Goal: Information Seeking & Learning: Learn about a topic

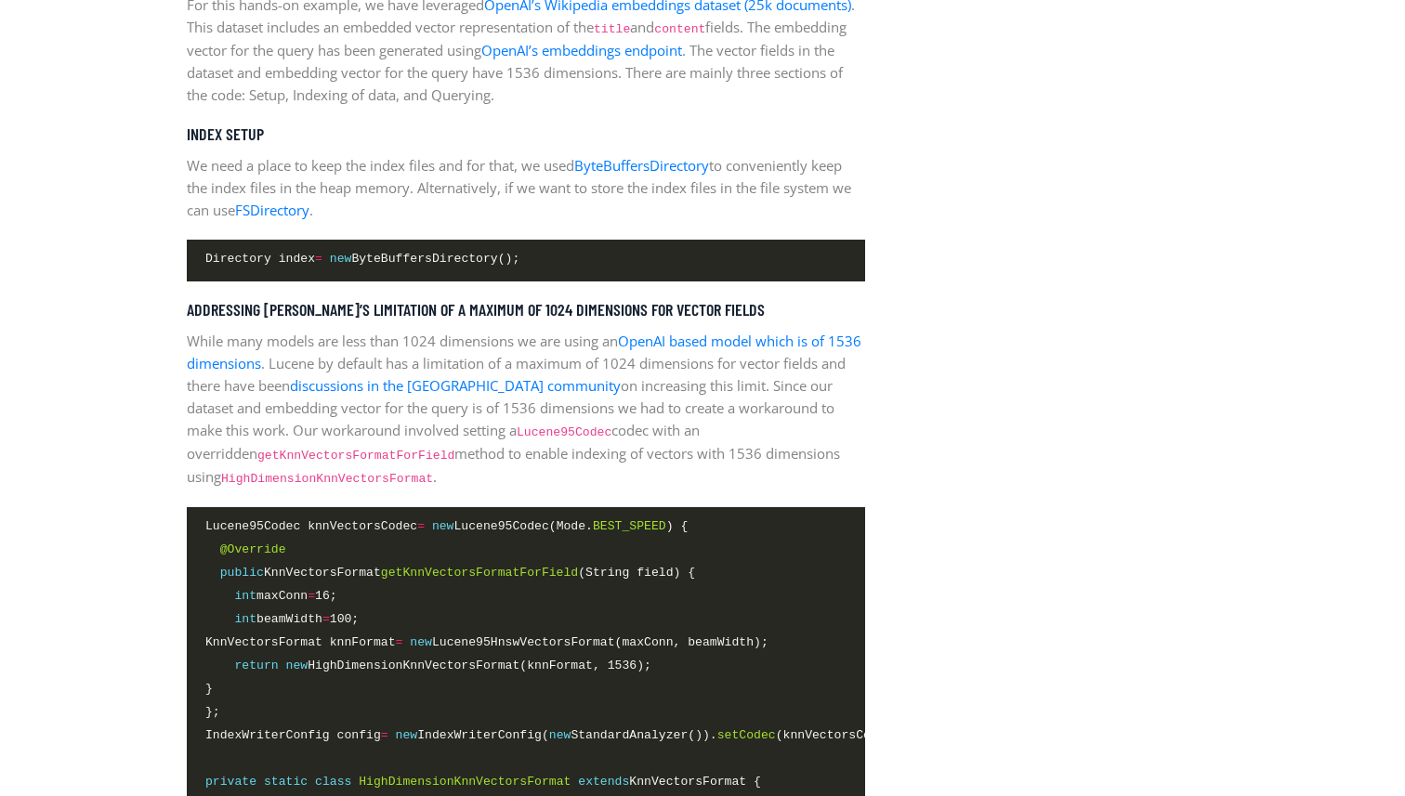
scroll to position [2699, 0]
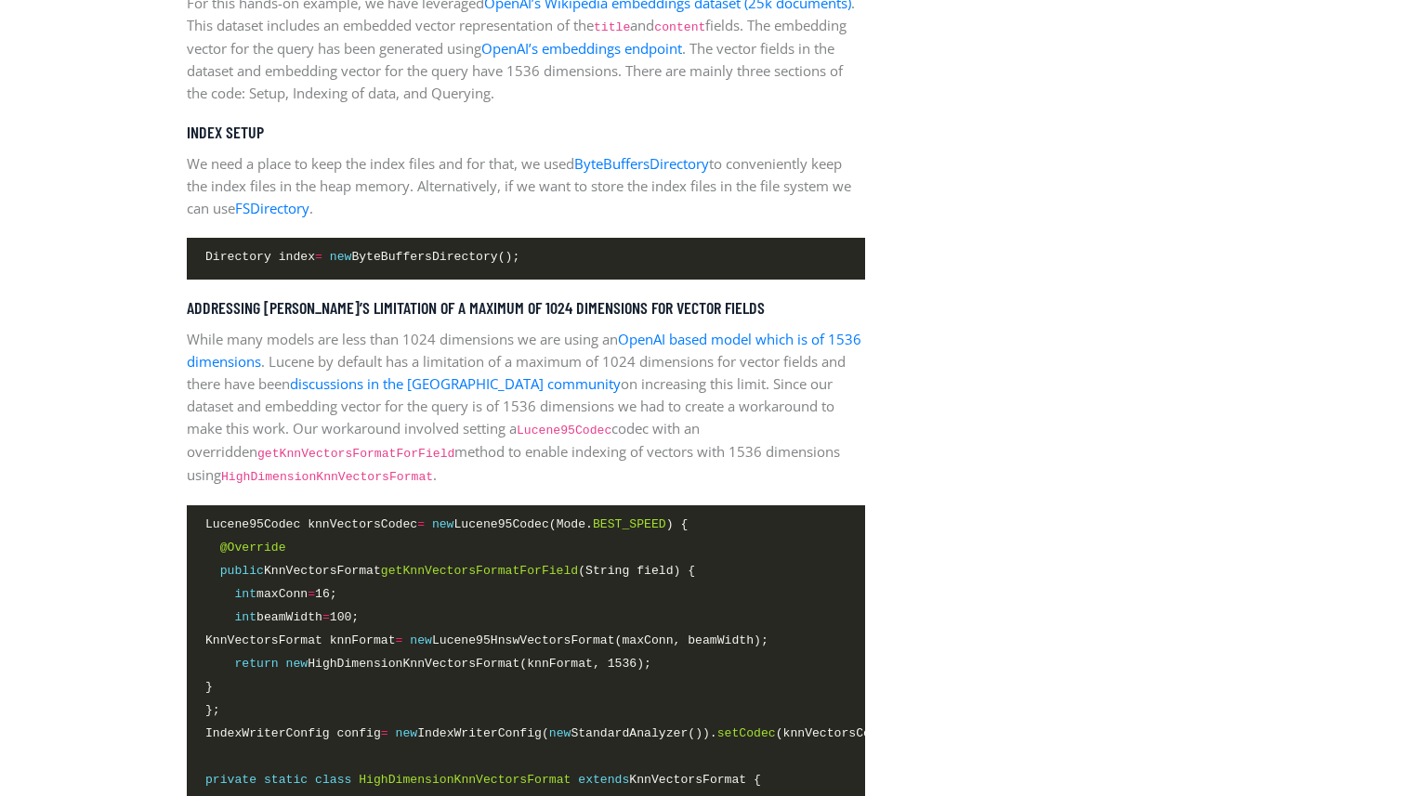
click at [420, 342] on p "While many models are less than 1024 dimensions we are using an OpenAI based mo…" at bounding box center [526, 407] width 678 height 159
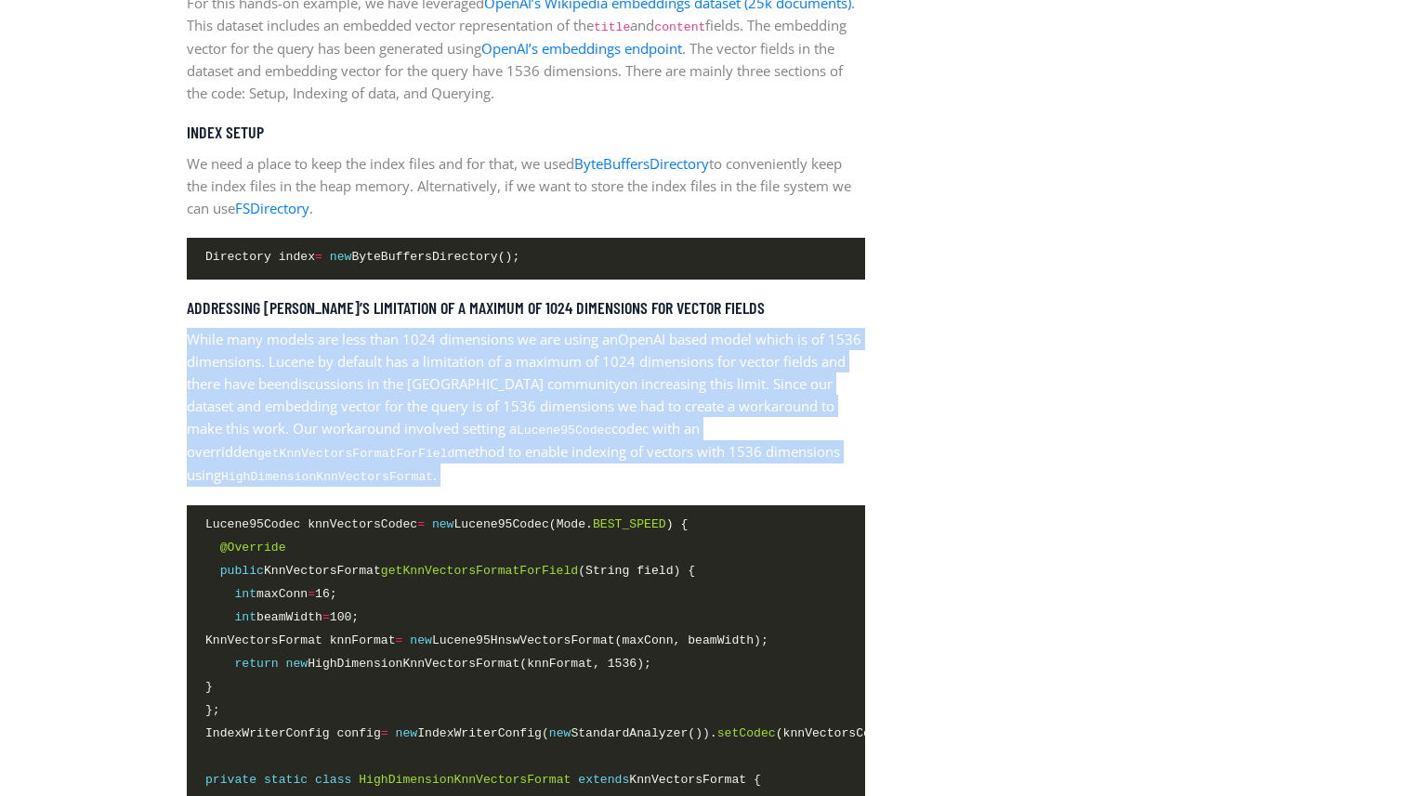
click at [422, 348] on p "While many models are less than 1024 dimensions we are using an OpenAI based mo…" at bounding box center [526, 407] width 678 height 159
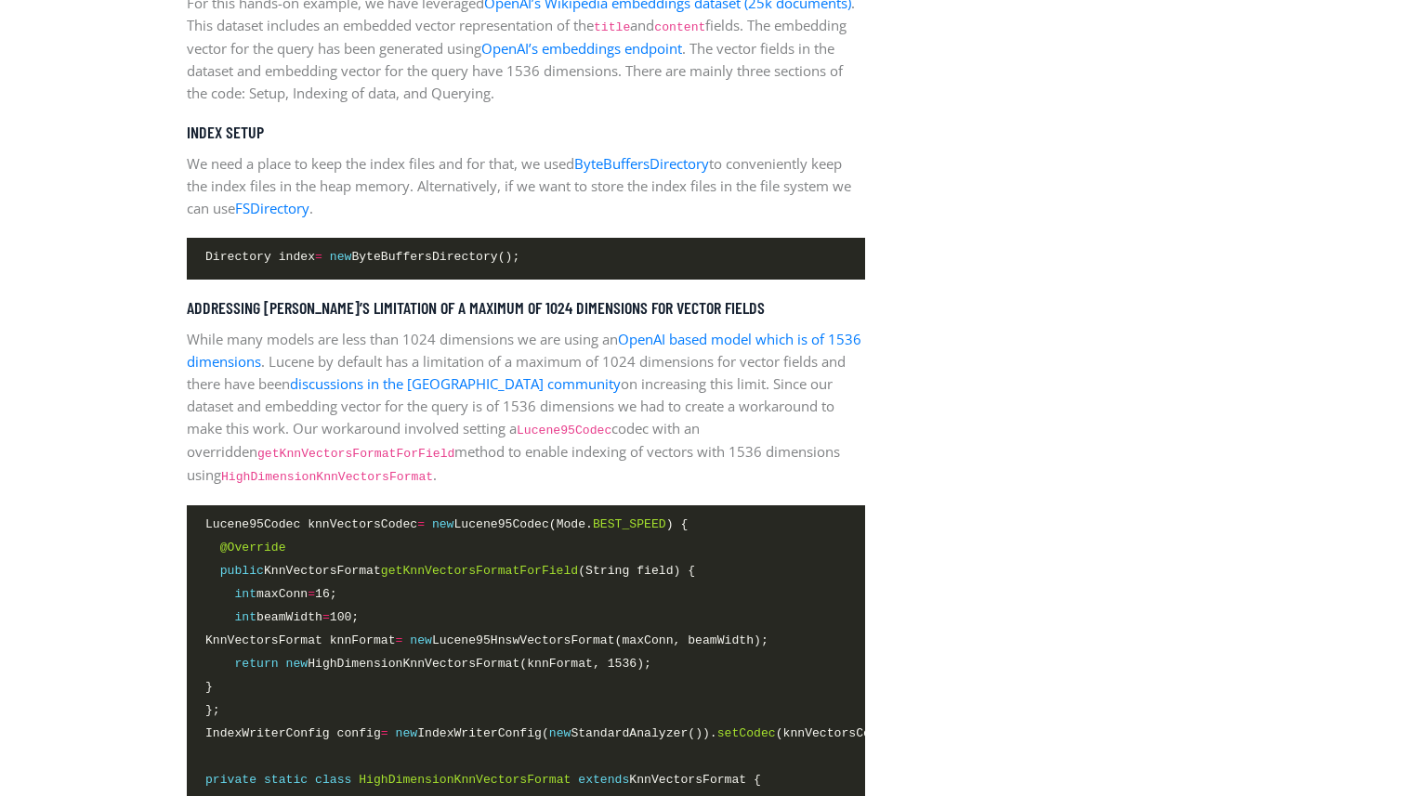
click at [422, 348] on p "While many models are less than 1024 dimensions we are using an OpenAI based mo…" at bounding box center [526, 407] width 678 height 159
click at [482, 353] on p "While many models are less than 1024 dimensions we are using an OpenAI based mo…" at bounding box center [526, 407] width 678 height 159
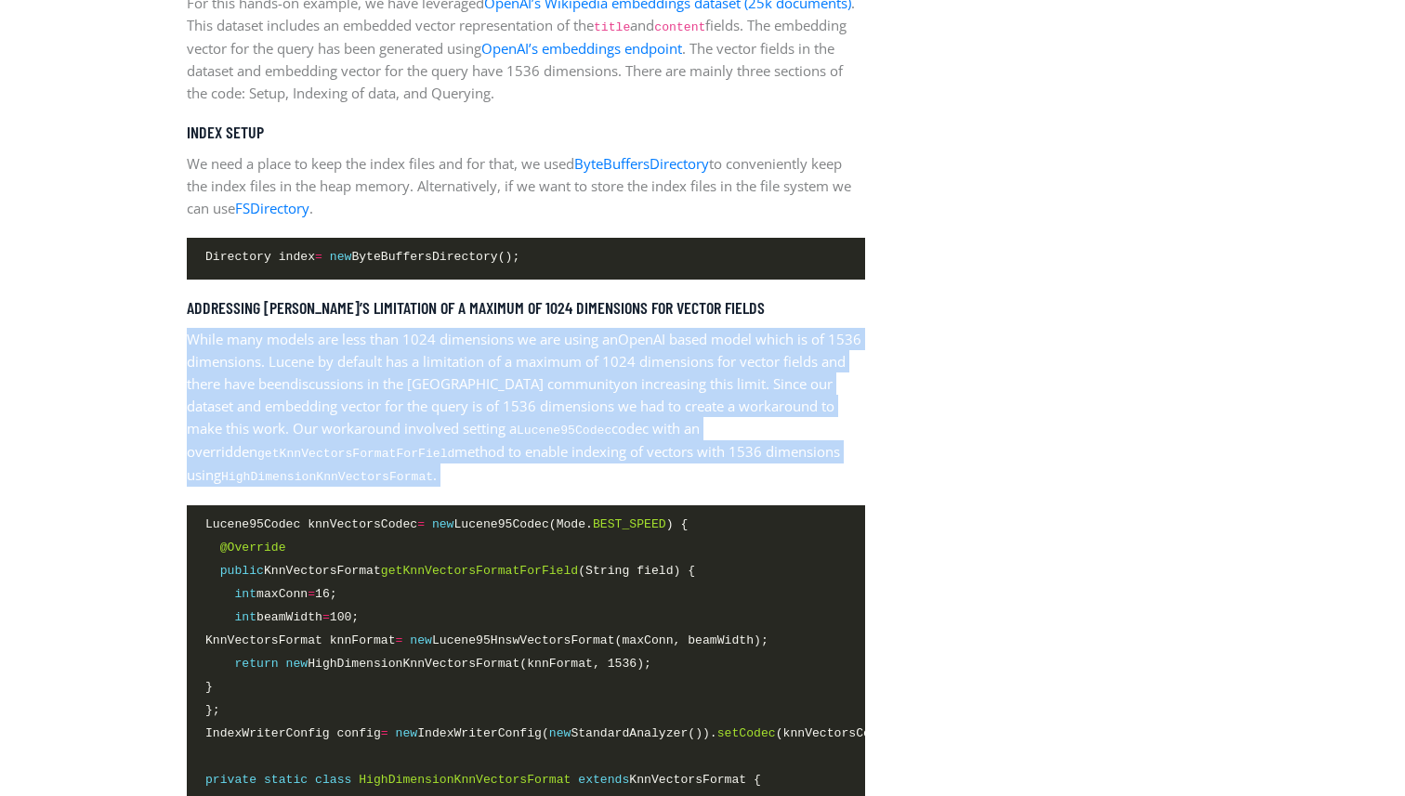
click at [507, 367] on p "While many models are less than 1024 dimensions we are using an OpenAI based mo…" at bounding box center [526, 407] width 678 height 159
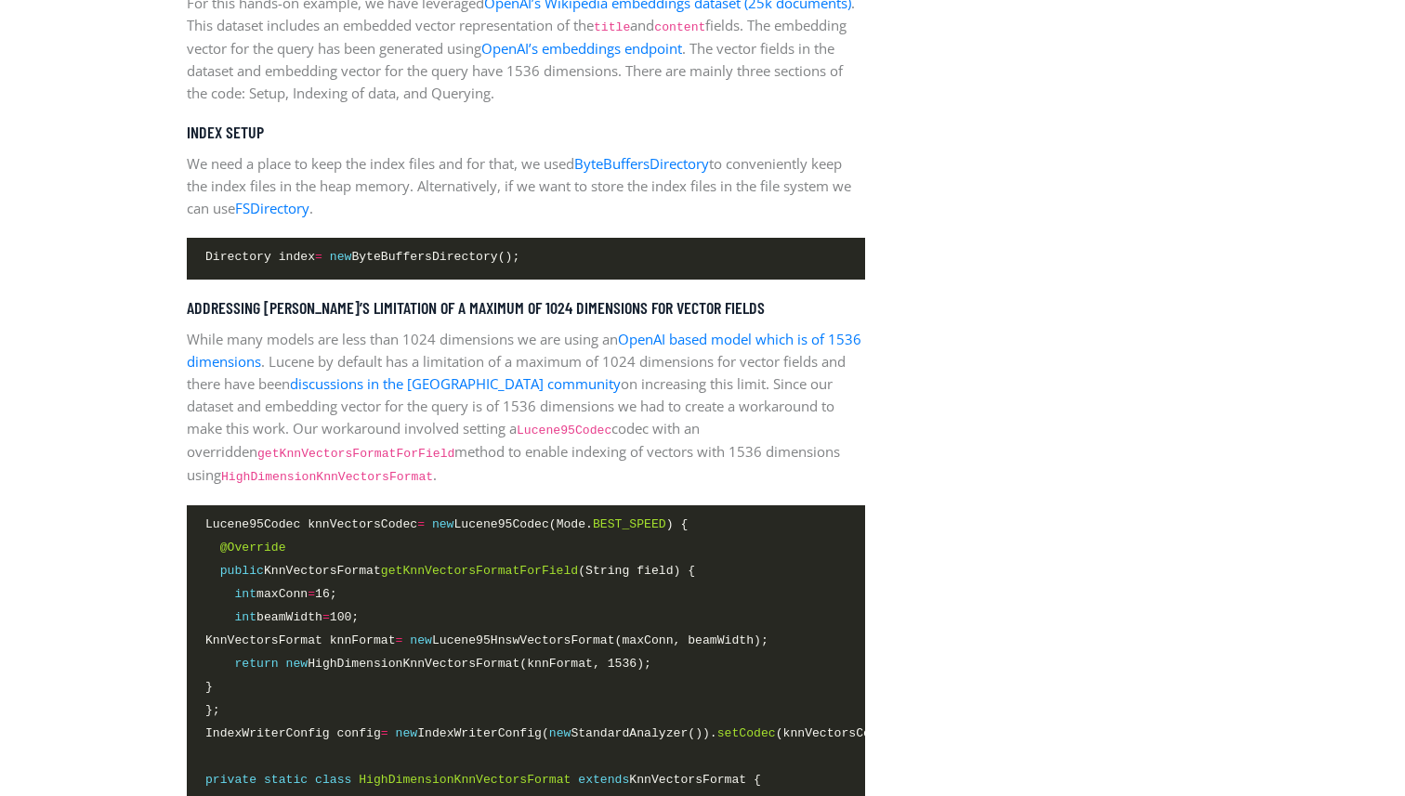
click at [507, 367] on p "While many models are less than 1024 dimensions we are using an OpenAI based mo…" at bounding box center [526, 407] width 678 height 159
click at [582, 406] on p "While many models are less than 1024 dimensions we are using an OpenAI based mo…" at bounding box center [526, 407] width 678 height 159
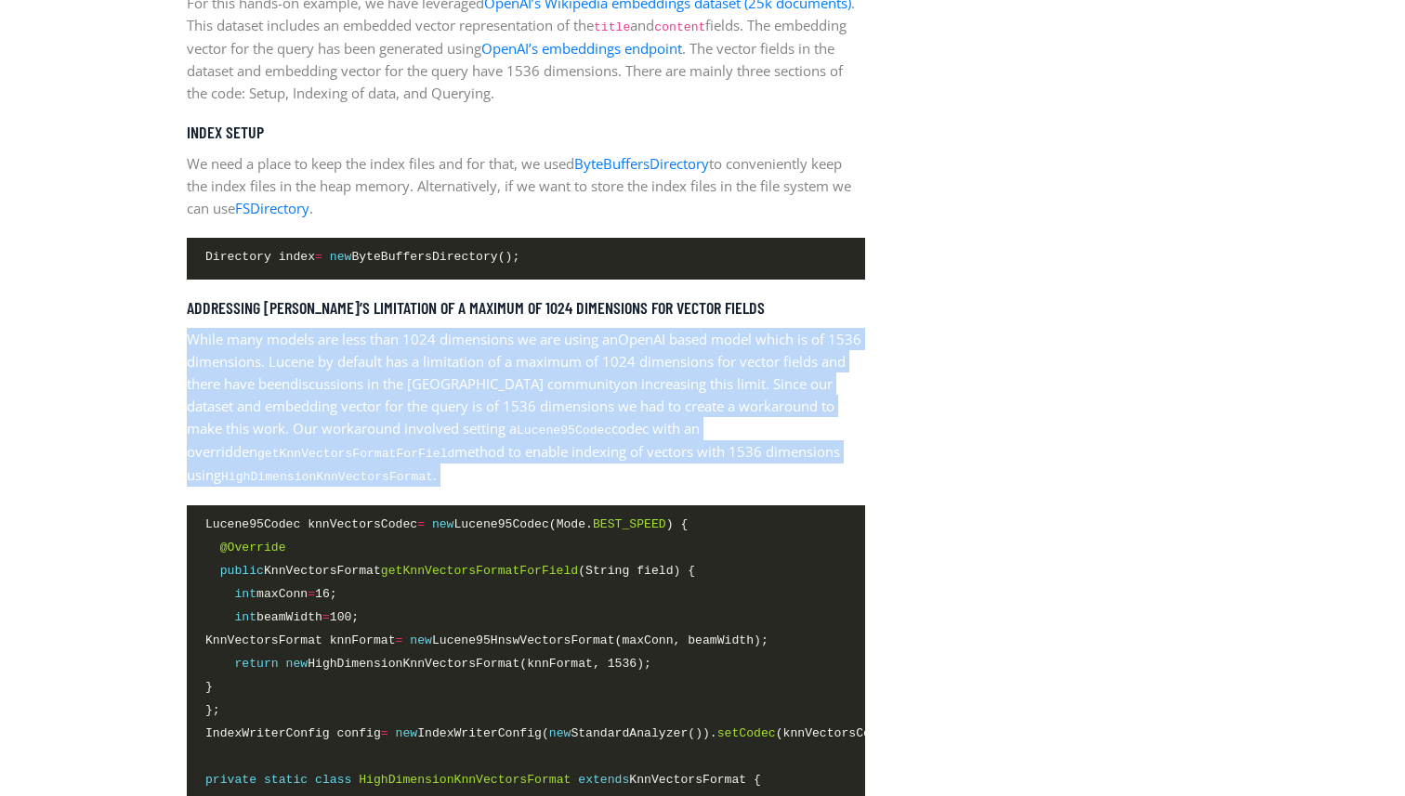
click at [582, 406] on p "While many models are less than 1024 dimensions we are using an OpenAI based mo…" at bounding box center [526, 407] width 678 height 159
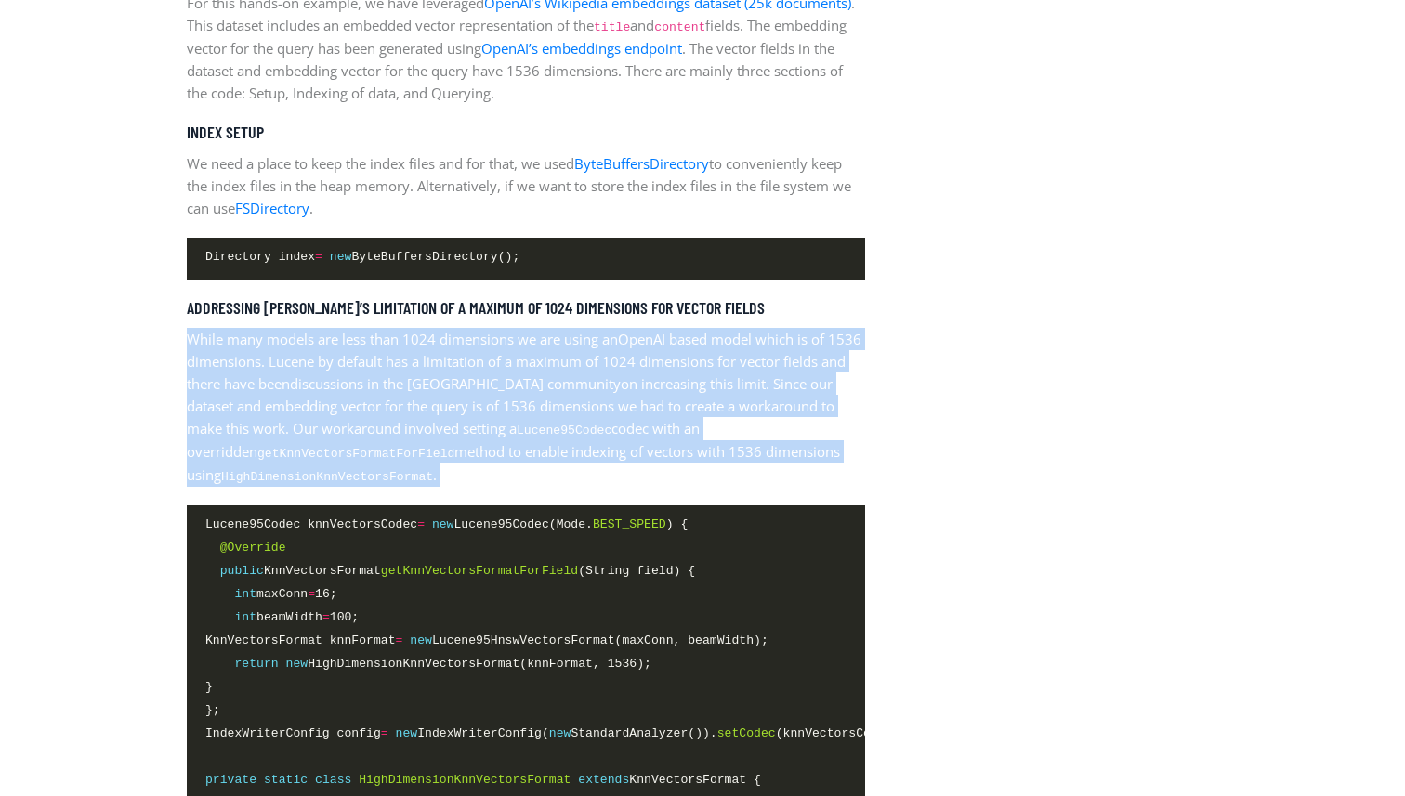
click at [582, 406] on p "While many models are less than 1024 dimensions we are using an OpenAI based mo…" at bounding box center [526, 407] width 678 height 159
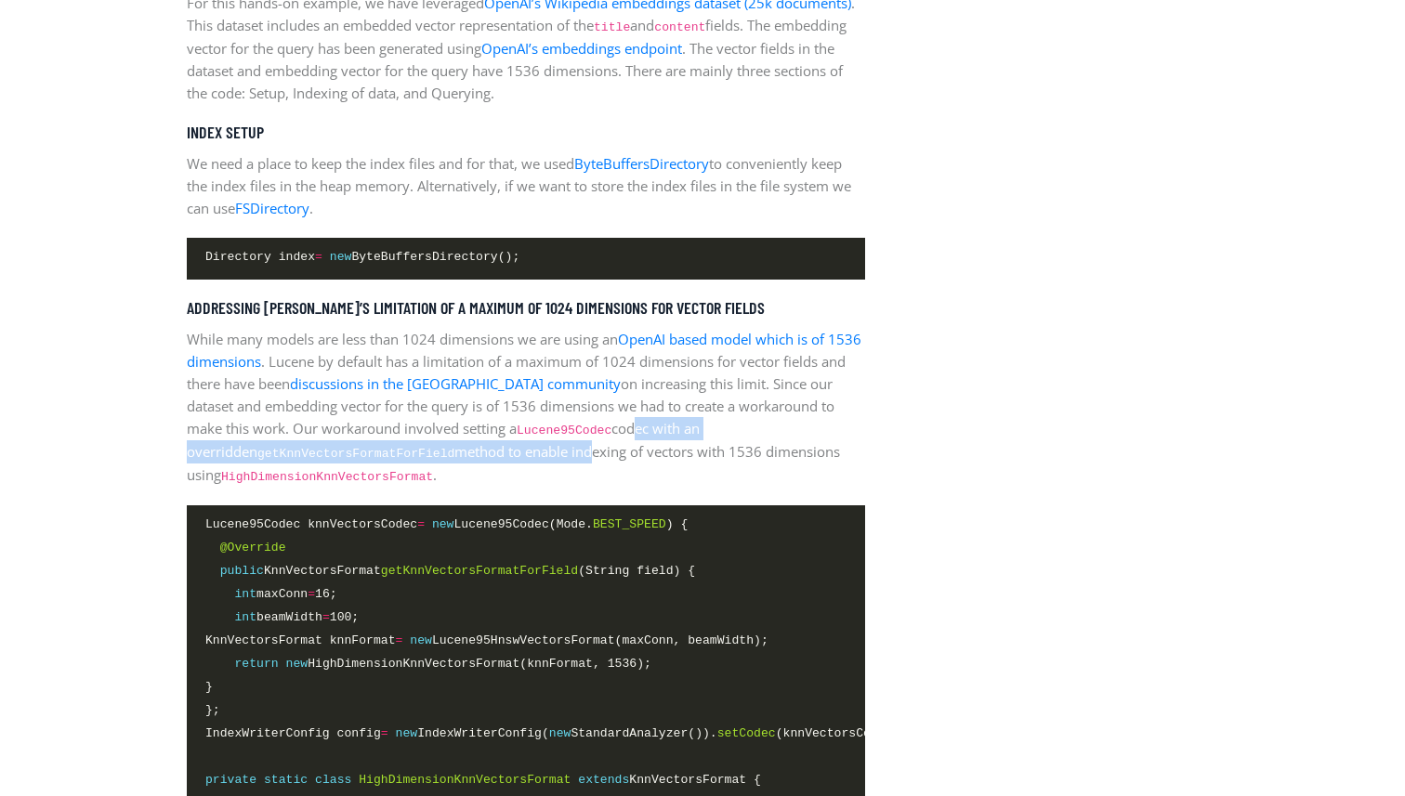
drag, startPoint x: 567, startPoint y: 425, endPoint x: 523, endPoint y: 459, distance: 55.6
click at [523, 459] on p "While many models are less than 1024 dimensions we are using an OpenAI based mo…" at bounding box center [526, 407] width 678 height 159
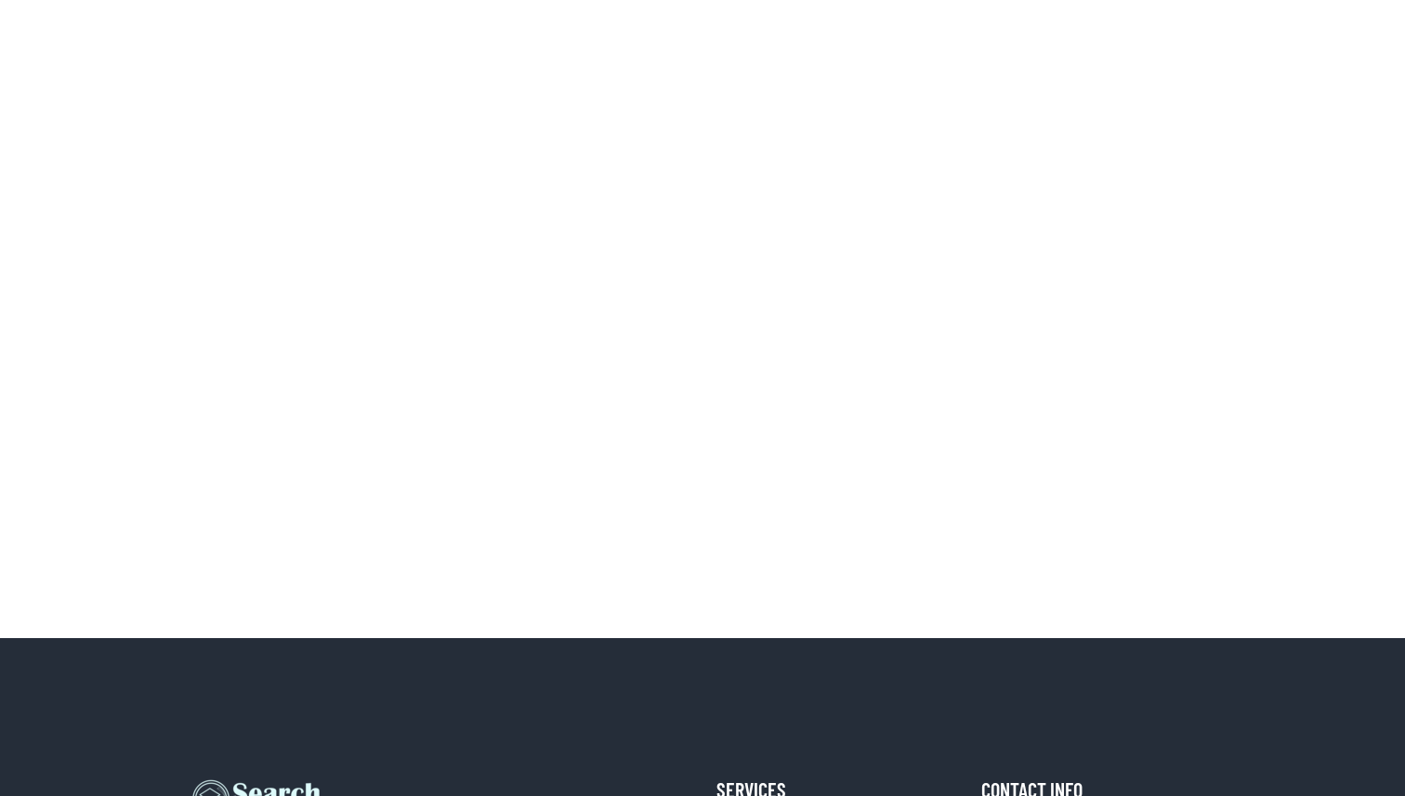
scroll to position [6469, 0]
